Goal: Check status: Verify the current state of an ongoing process or item

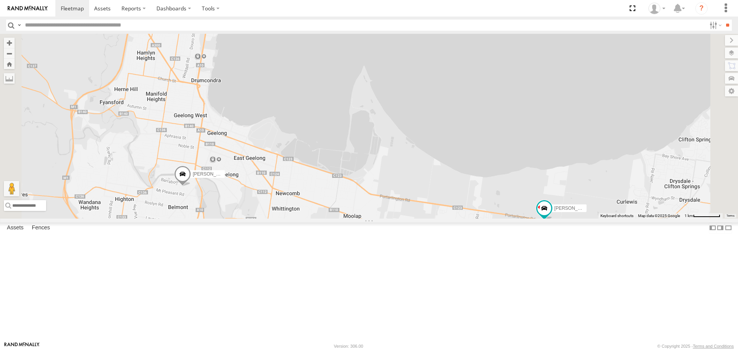
drag, startPoint x: 543, startPoint y: 300, endPoint x: 363, endPoint y: 189, distance: 212.0
click at [363, 190] on div "[PERSON_NAME] [PERSON_NAME] 4" at bounding box center [369, 126] width 738 height 185
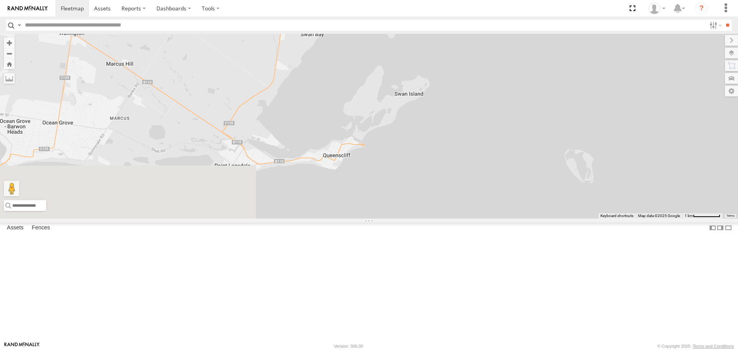
drag, startPoint x: 438, startPoint y: 207, endPoint x: 438, endPoint y: 312, distance: 105.0
click at [438, 218] on div "[PERSON_NAME] [PERSON_NAME] 4" at bounding box center [369, 126] width 738 height 185
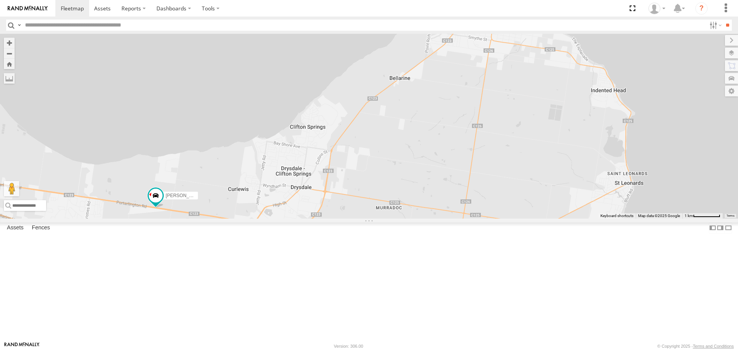
drag, startPoint x: 371, startPoint y: 203, endPoint x: 467, endPoint y: 225, distance: 98.8
click at [467, 218] on div "[PERSON_NAME] [PERSON_NAME] 4" at bounding box center [369, 126] width 738 height 185
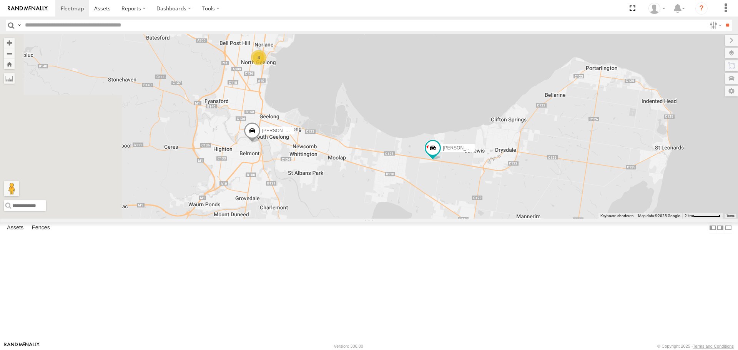
drag, startPoint x: 364, startPoint y: 267, endPoint x: 521, endPoint y: 243, distance: 158.7
click at [521, 218] on div "[PERSON_NAME] [PERSON_NAME] 4" at bounding box center [369, 126] width 738 height 185
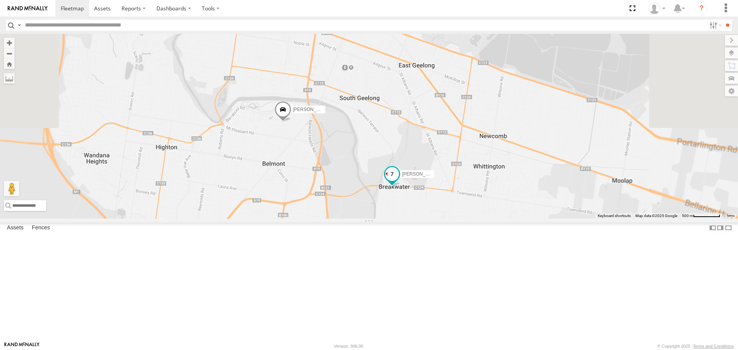
drag, startPoint x: 475, startPoint y: 314, endPoint x: 486, endPoint y: 249, distance: 66.3
click at [481, 218] on div "[PERSON_NAME] [PERSON_NAME]" at bounding box center [369, 126] width 738 height 185
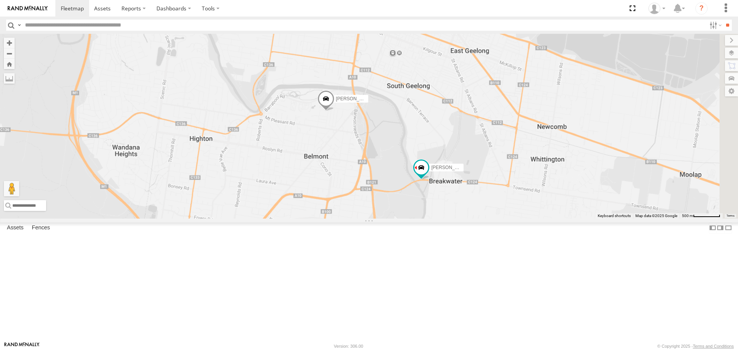
click at [528, 218] on div "[PERSON_NAME] [PERSON_NAME]" at bounding box center [369, 126] width 738 height 185
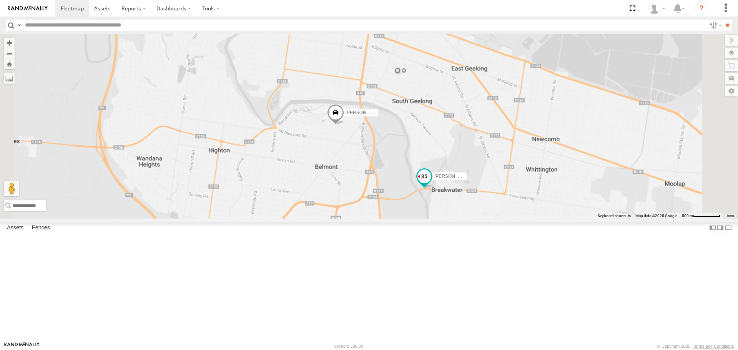
click at [432, 184] on span at bounding box center [425, 177] width 14 height 14
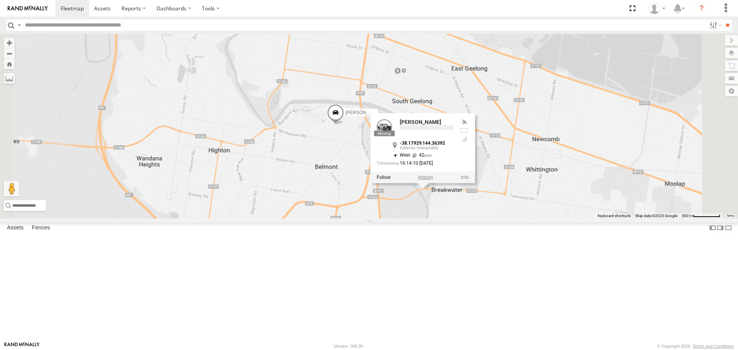
click at [433, 180] on label at bounding box center [425, 177] width 15 height 5
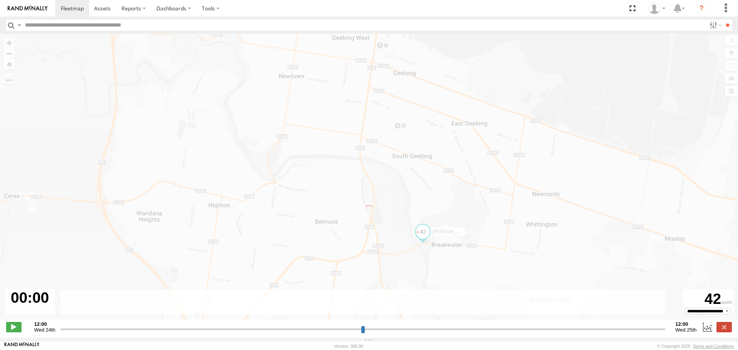
type input "**********"
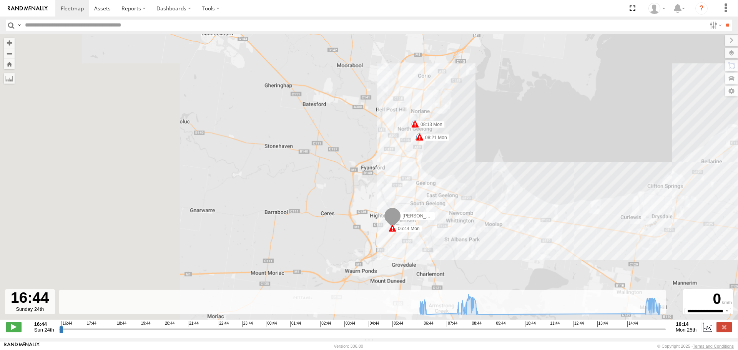
drag, startPoint x: 249, startPoint y: 260, endPoint x: 452, endPoint y: 260, distance: 203.1
click at [452, 260] on div "[PERSON_NAME] 06:44 Mon 06:59 Mon 07:00 Mon 08:13 Mon 08:16 Mon 08:17 Mon 08:21…" at bounding box center [369, 181] width 738 height 294
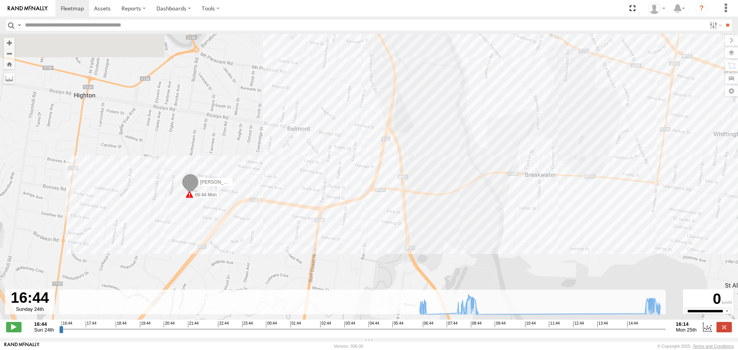
drag, startPoint x: 538, startPoint y: 170, endPoint x: 509, endPoint y: 226, distance: 63.3
click at [509, 226] on div "[PERSON_NAME] 06:44 Mon 06:59 Mon 07:00 Mon 08:13 Mon 08:16 Mon 08:17 Mon 08:21…" at bounding box center [369, 181] width 738 height 294
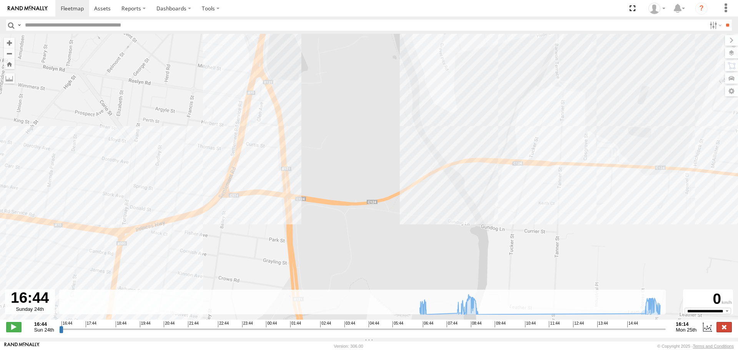
click at [723, 332] on label at bounding box center [724, 327] width 15 height 10
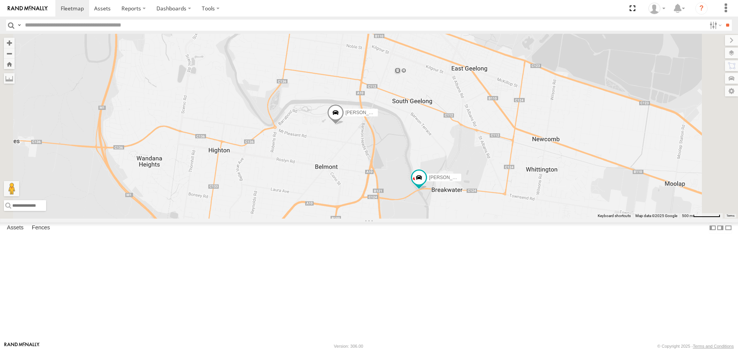
drag, startPoint x: 581, startPoint y: 192, endPoint x: 552, endPoint y: 257, distance: 71.8
click at [552, 218] on div "[PERSON_NAME] [PERSON_NAME]" at bounding box center [369, 126] width 738 height 185
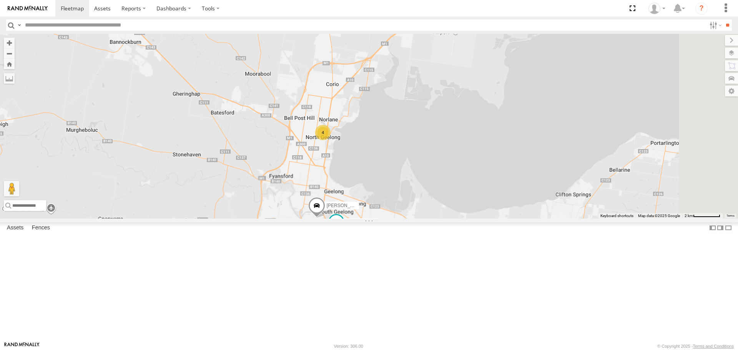
drag, startPoint x: 573, startPoint y: 205, endPoint x: 462, endPoint y: 266, distance: 126.7
click at [462, 218] on div "[PERSON_NAME] [PERSON_NAME] 4" at bounding box center [369, 126] width 738 height 185
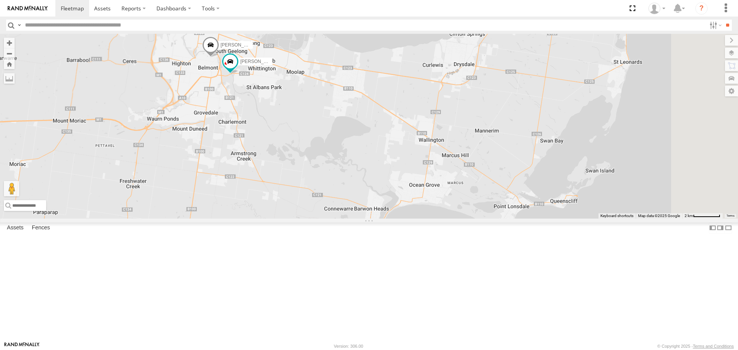
drag, startPoint x: 540, startPoint y: 254, endPoint x: 438, endPoint y: 90, distance: 193.0
click at [438, 90] on div "[PERSON_NAME] [PERSON_NAME] 4" at bounding box center [369, 126] width 738 height 185
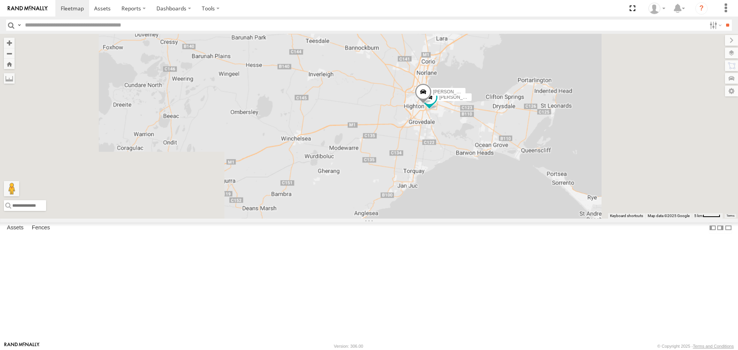
drag, startPoint x: 466, startPoint y: 137, endPoint x: 560, endPoint y: 182, distance: 103.7
click at [559, 182] on div "[PERSON_NAME] [PERSON_NAME]" at bounding box center [369, 126] width 738 height 185
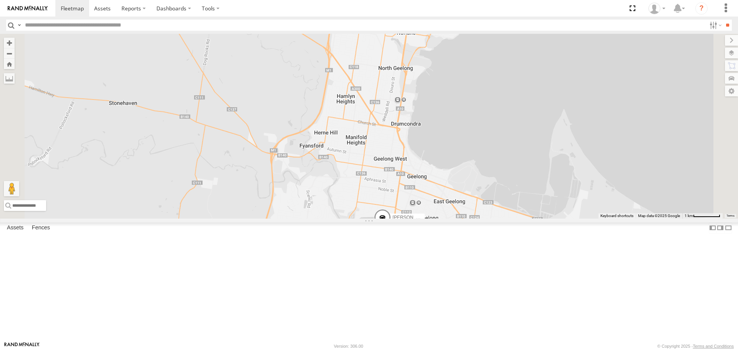
drag, startPoint x: 503, startPoint y: 131, endPoint x: 551, endPoint y: 255, distance: 132.9
click at [544, 218] on div "[PERSON_NAME] [PERSON_NAME]" at bounding box center [369, 126] width 738 height 185
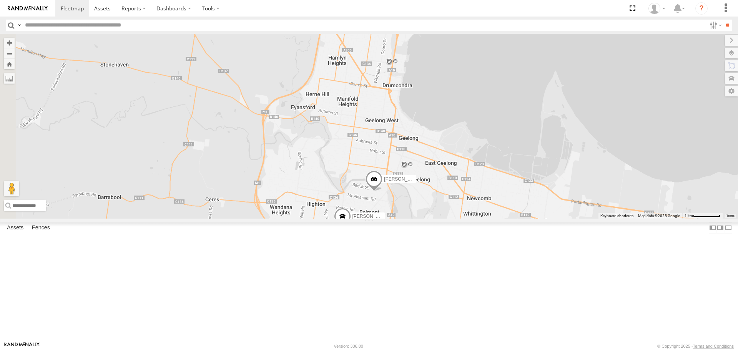
drag, startPoint x: 537, startPoint y: 150, endPoint x: 530, endPoint y: 148, distance: 7.2
click at [530, 148] on div "[PERSON_NAME] 4 [PERSON_NAME]" at bounding box center [369, 126] width 738 height 185
